Goal: Transaction & Acquisition: Subscribe to service/newsletter

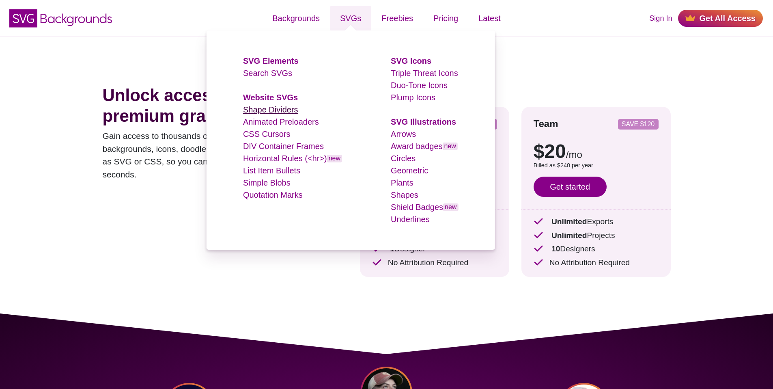
click at [278, 111] on link "Shape Dividers" at bounding box center [270, 109] width 55 height 9
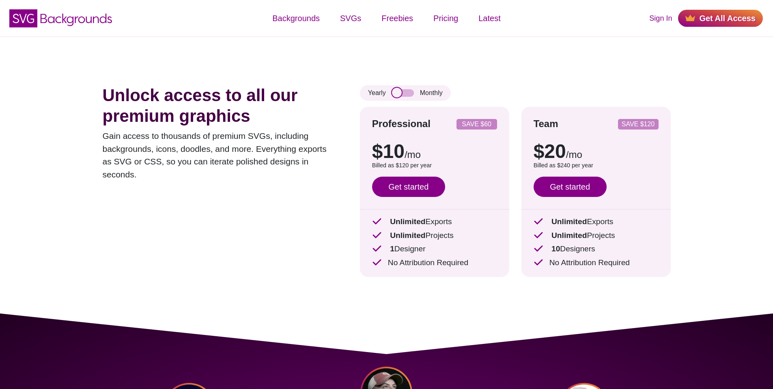
click at [404, 92] on input "checkbox" at bounding box center [403, 92] width 22 height 7
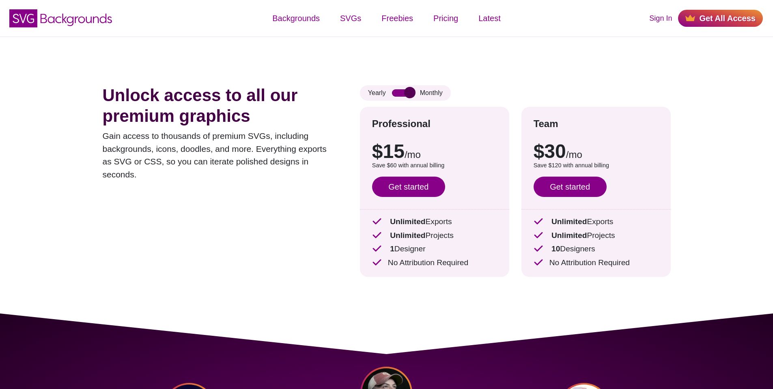
click at [407, 95] on input "checkbox" at bounding box center [403, 92] width 22 height 7
click at [409, 95] on input "checkbox" at bounding box center [403, 92] width 22 height 7
click at [410, 95] on input "checkbox" at bounding box center [403, 92] width 22 height 7
checkbox input "true"
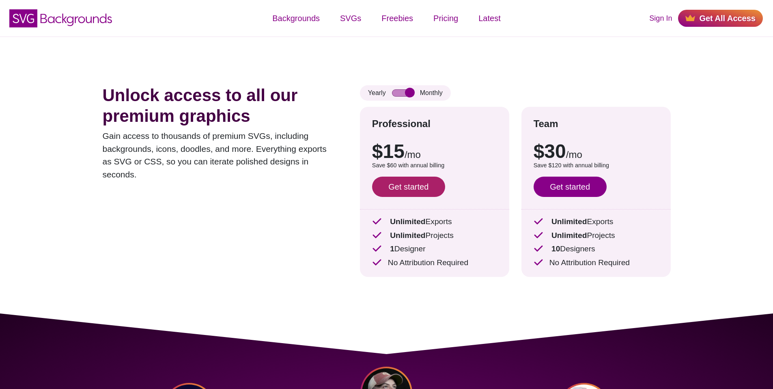
click at [408, 181] on link "Get started" at bounding box center [408, 187] width 73 height 20
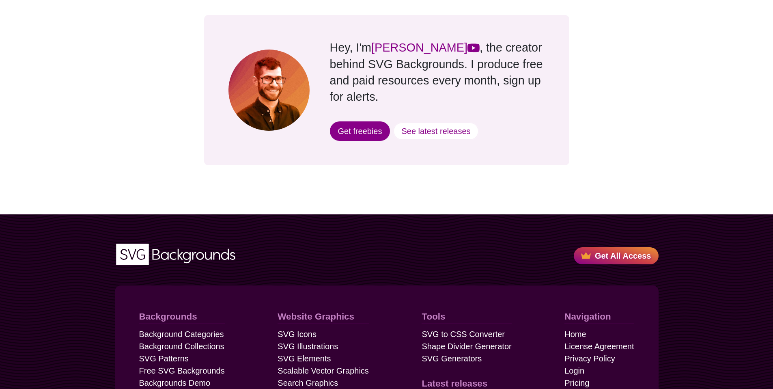
scroll to position [840, 0]
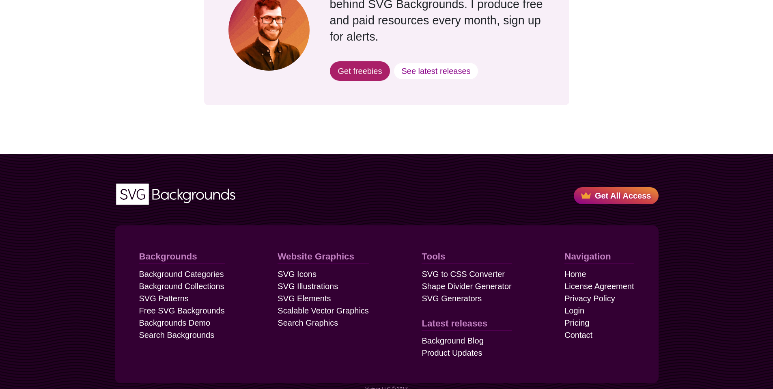
click at [366, 61] on link "Get freebies" at bounding box center [360, 70] width 60 height 19
